Goal: Check status: Check status

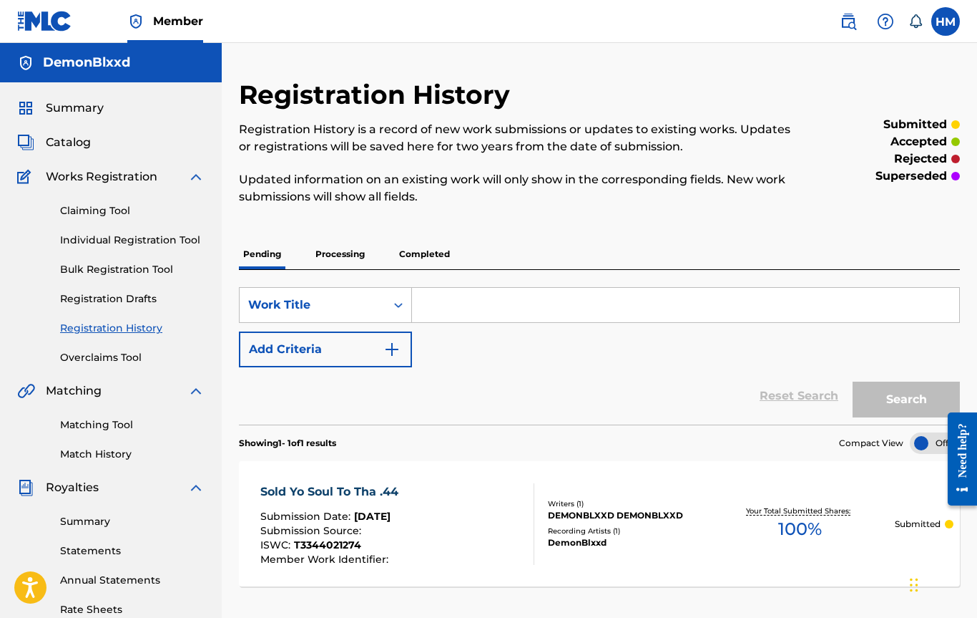
click at [74, 122] on div "Summary Catalog Works Registration Claiming Tool Individual Registration Tool B…" at bounding box center [111, 450] width 222 height 736
click at [74, 107] on span "Summary" at bounding box center [75, 107] width 58 height 17
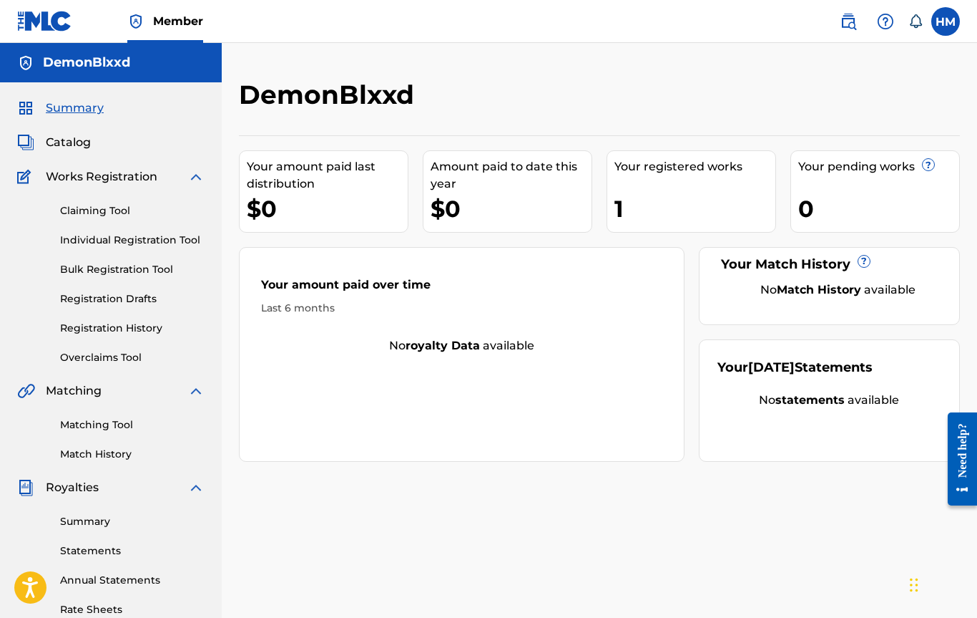
click at [57, 135] on span "Catalog" at bounding box center [68, 142] width 45 height 17
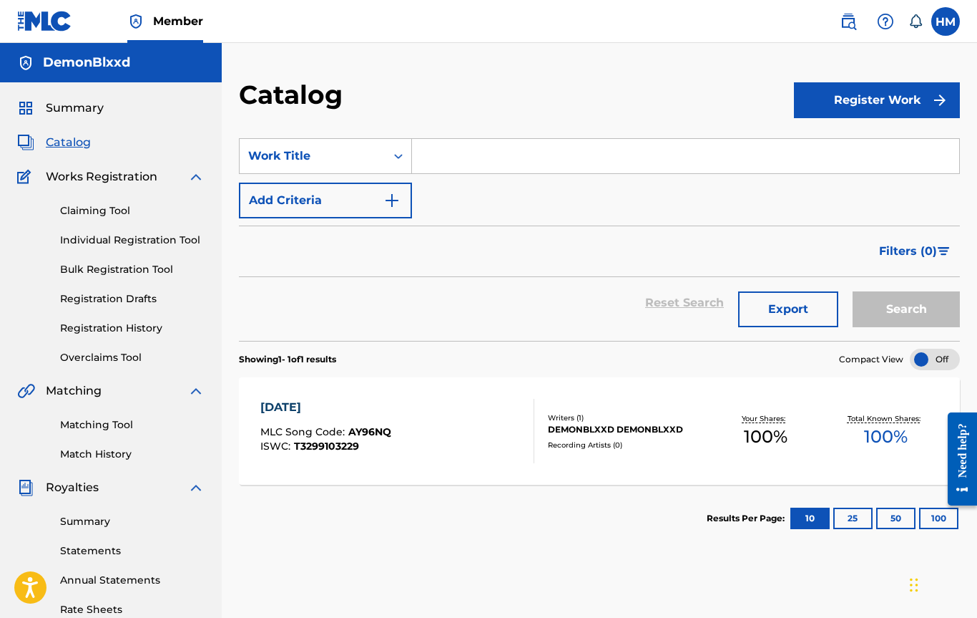
click at [88, 322] on link "Registration History" at bounding box center [132, 328] width 145 height 15
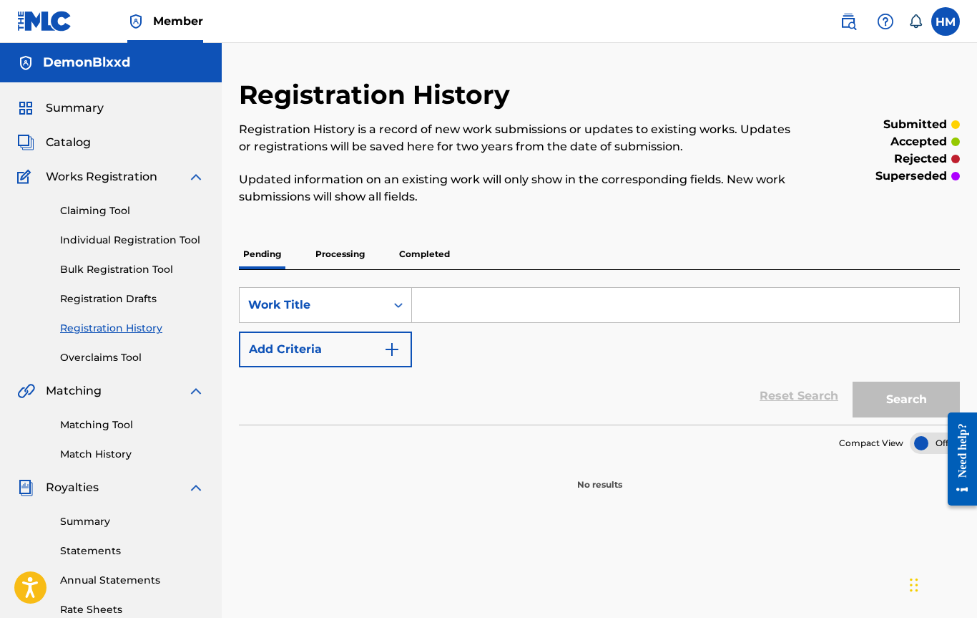
click at [321, 249] on p "Processing" at bounding box center [340, 254] width 58 height 30
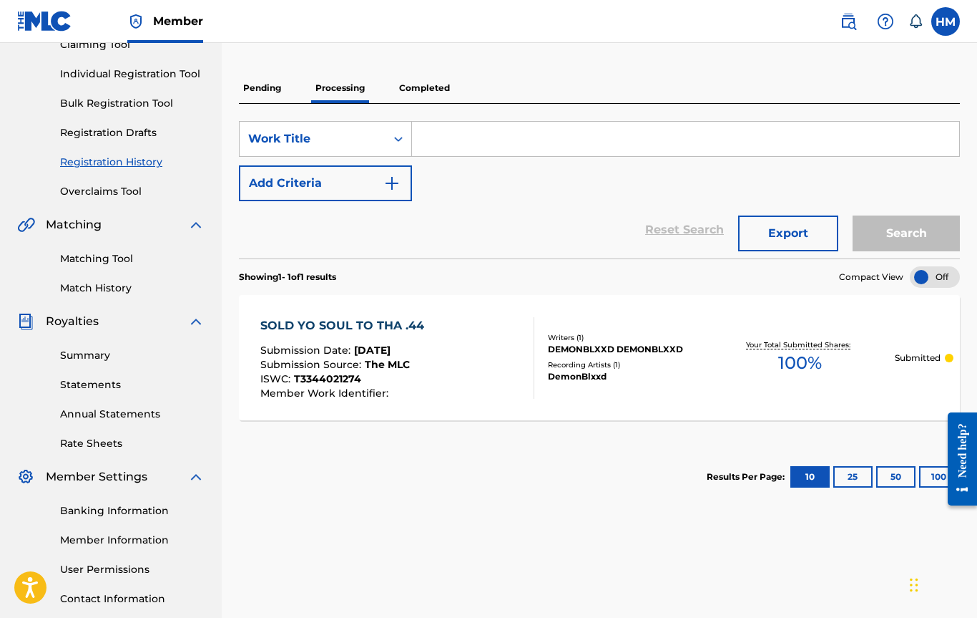
scroll to position [198, 0]
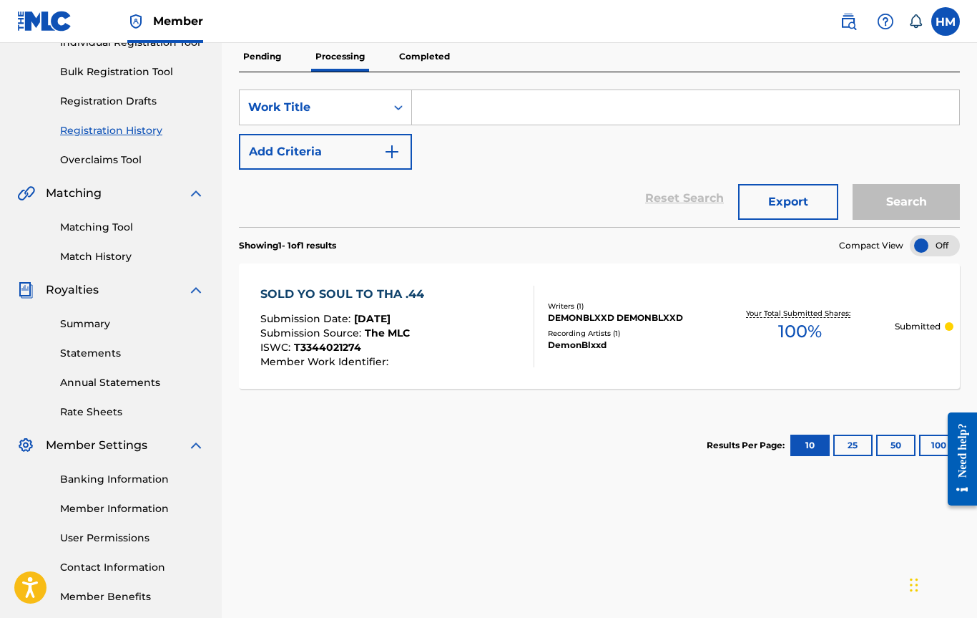
click at [407, 44] on p "Completed" at bounding box center [424, 57] width 59 height 30
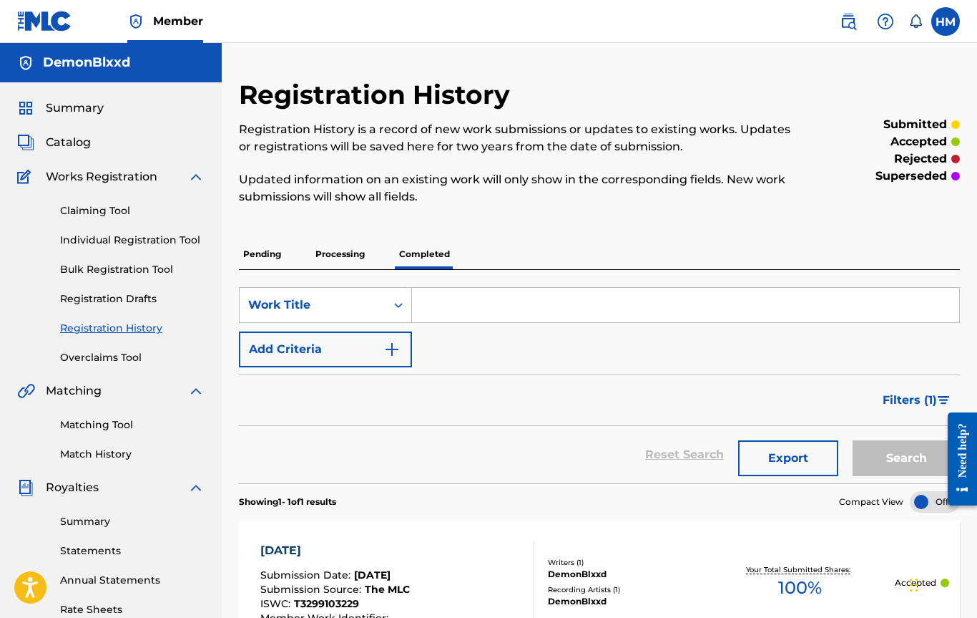
click at [348, 259] on p "Processing" at bounding box center [340, 254] width 58 height 30
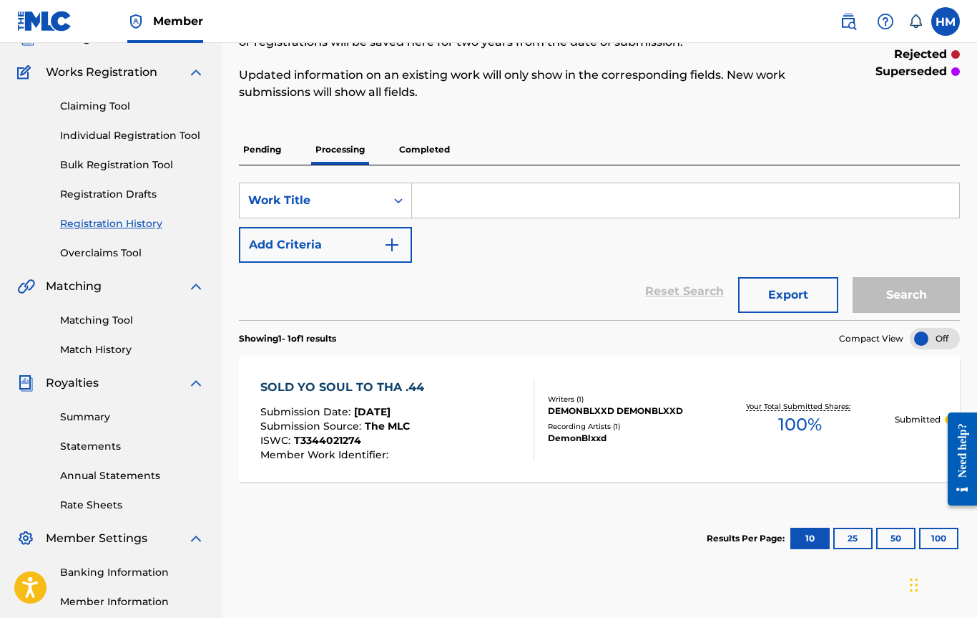
scroll to position [193, 0]
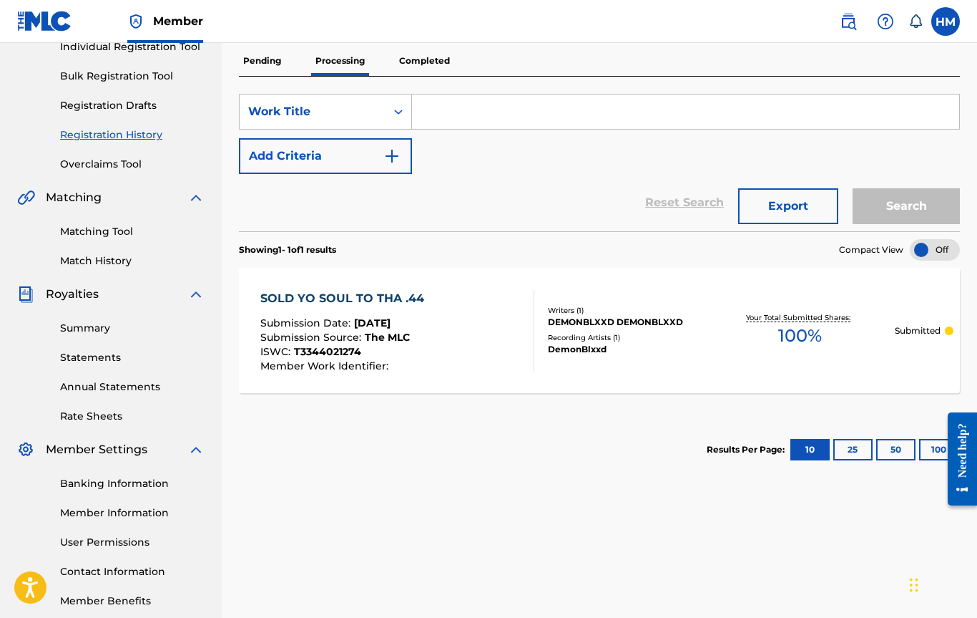
click at [89, 165] on link "Overclaims Tool" at bounding box center [132, 164] width 145 height 15
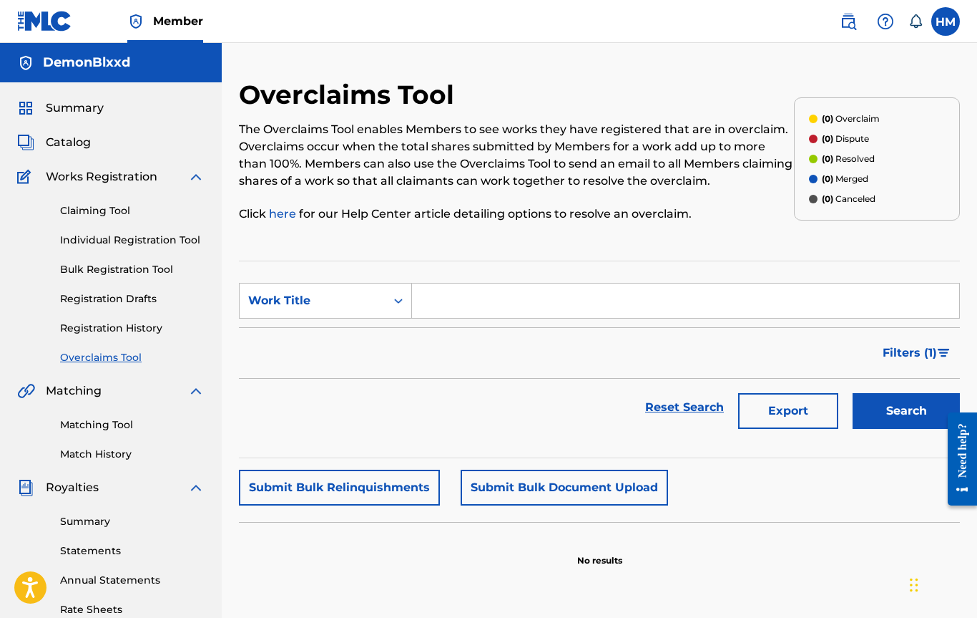
click at [109, 331] on link "Registration History" at bounding box center [132, 328] width 145 height 15
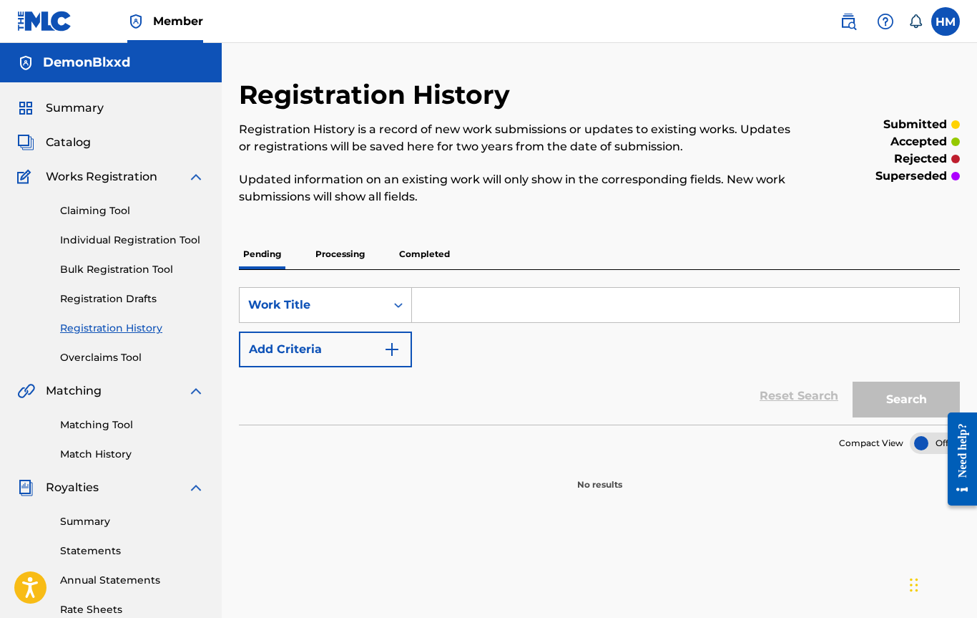
click at [341, 258] on p "Processing" at bounding box center [340, 254] width 58 height 30
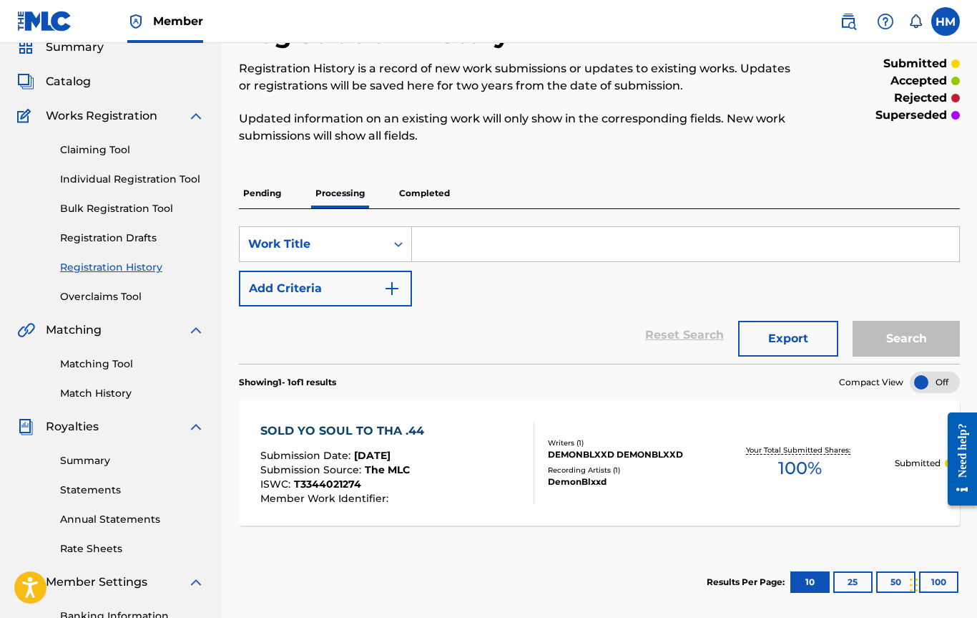
scroll to position [55, 0]
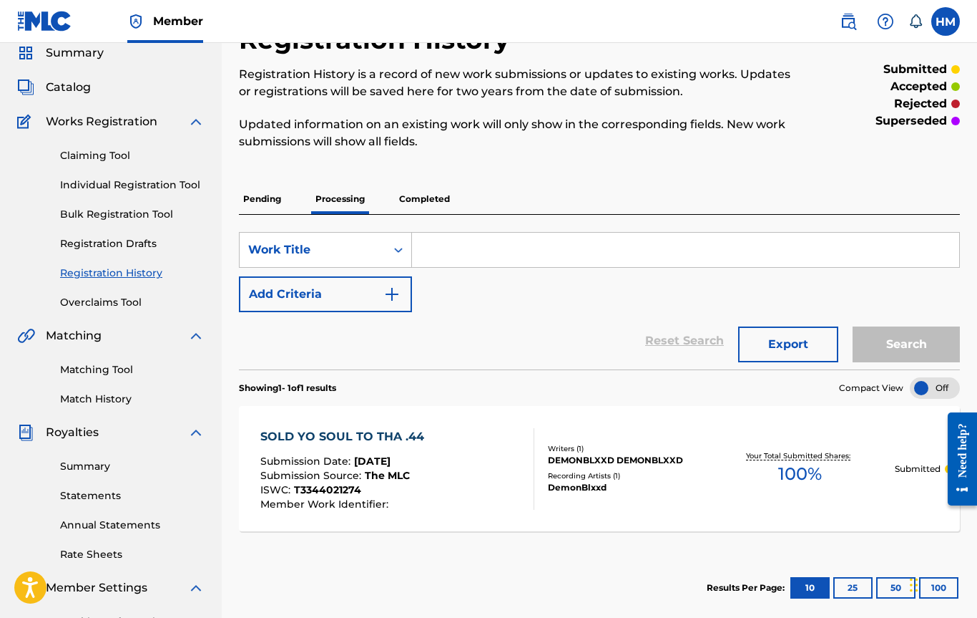
click at [356, 430] on div "SOLD YO SOUL TO THA .44" at bounding box center [345, 436] width 171 height 17
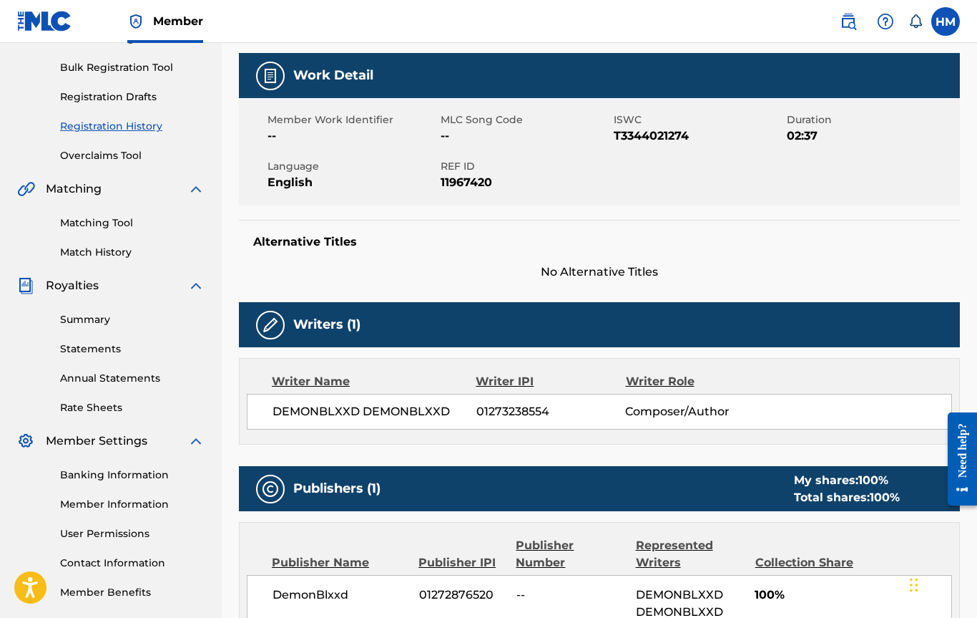
scroll to position [203, 0]
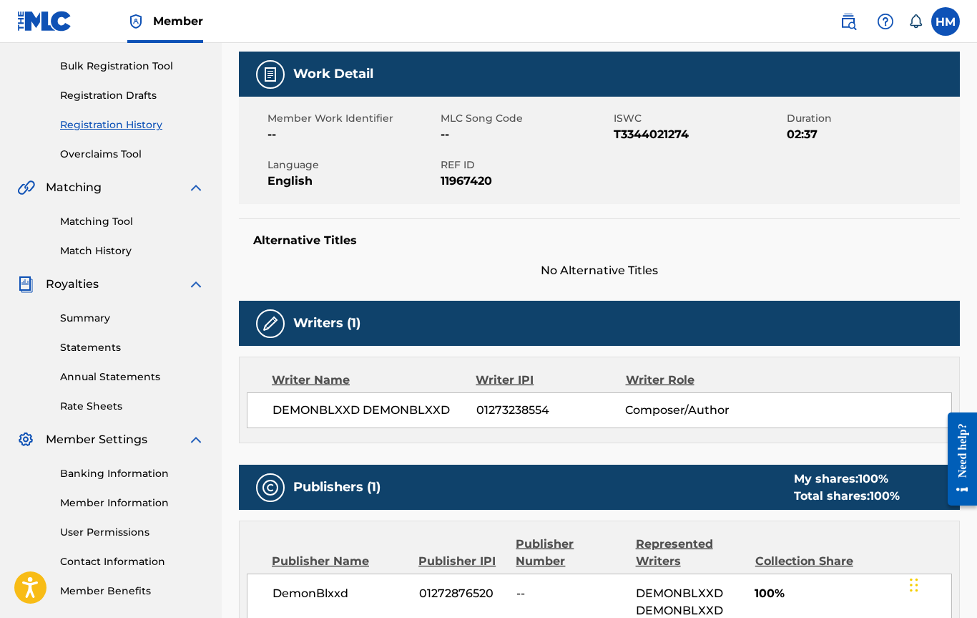
click at [366, 373] on div "Writer Name" at bounding box center [374, 379] width 204 height 17
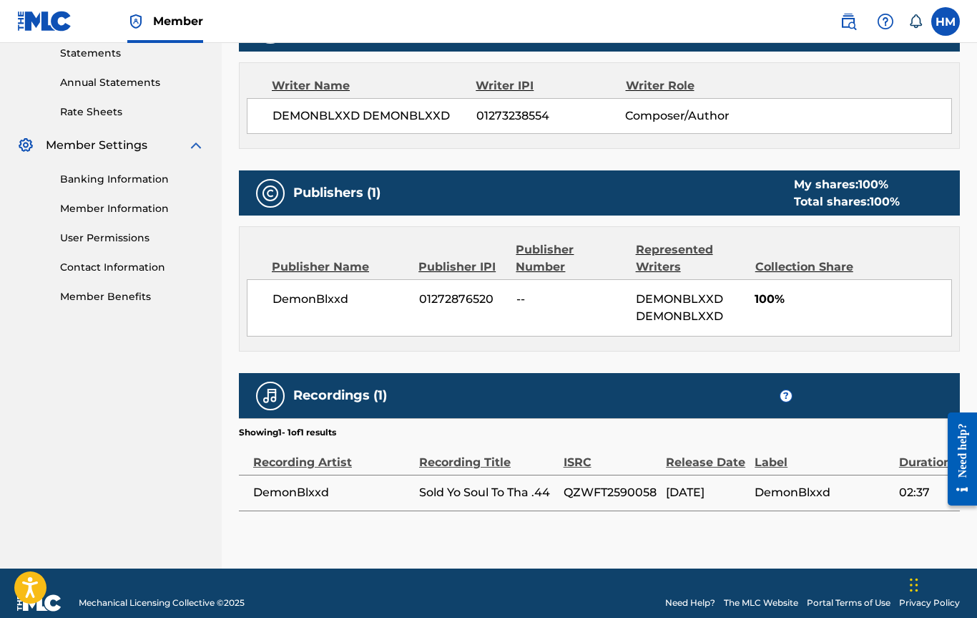
scroll to position [500, 0]
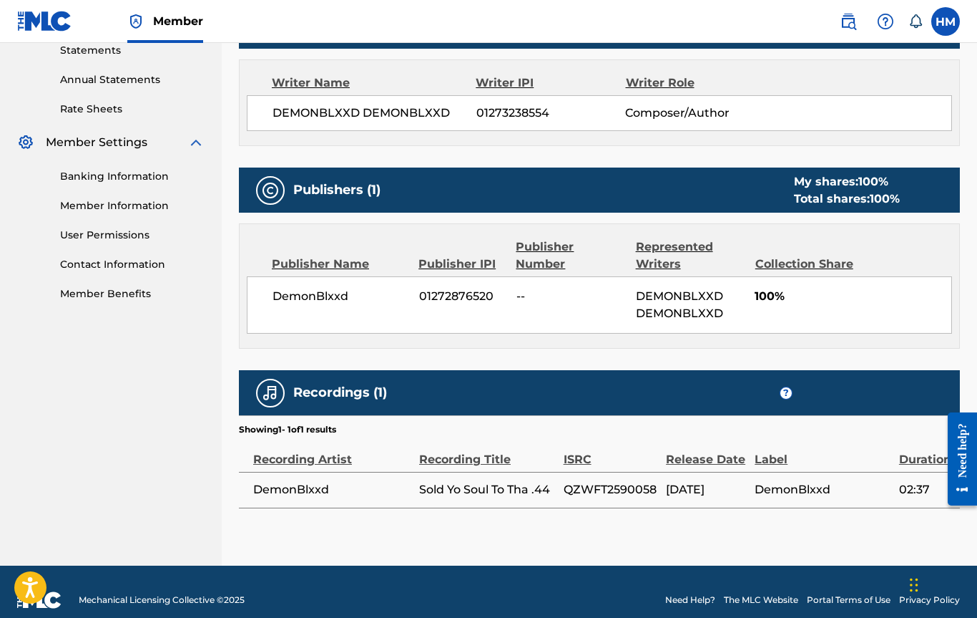
click at [534, 258] on div "Publisher Number" at bounding box center [570, 255] width 109 height 34
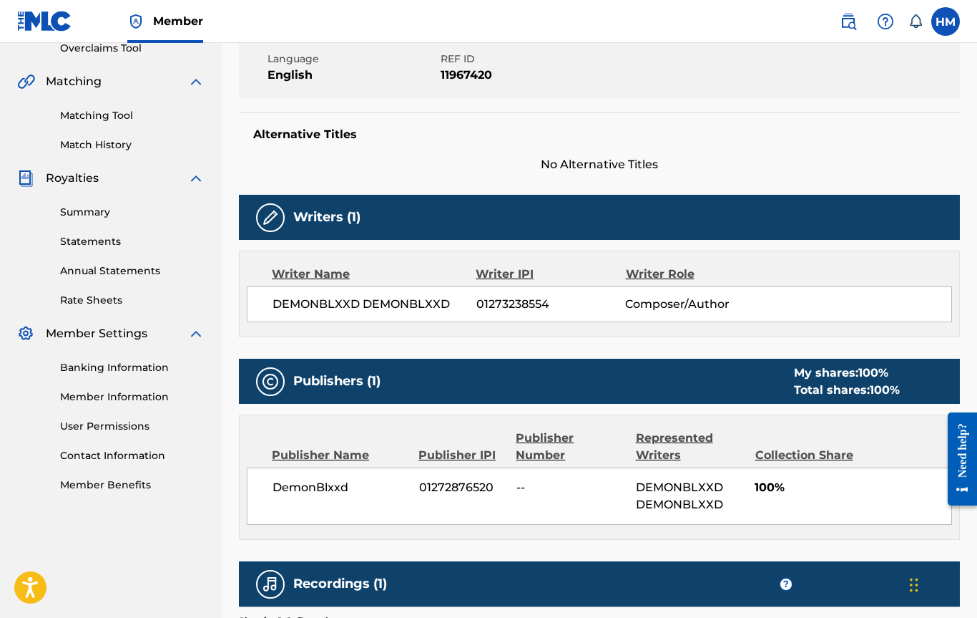
scroll to position [0, 0]
